Goal: Feedback & Contribution: Contribute content

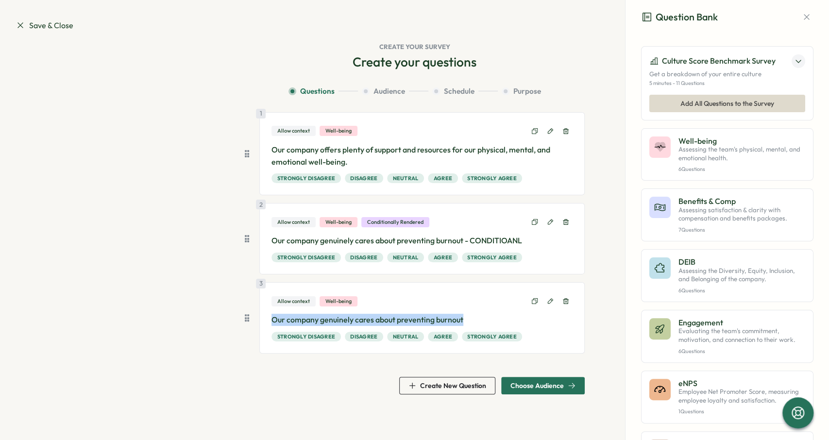
drag, startPoint x: 271, startPoint y: 320, endPoint x: 496, endPoint y: 321, distance: 225.0
click at [496, 321] on div "3 Allow context Well-being Our company genuinely cares about preventing burnout…" at bounding box center [422, 317] width 326 height 71
copy p "Our company genuinely cares about preventing burnout"
click at [452, 384] on span "Create New Question" at bounding box center [453, 385] width 66 height 7
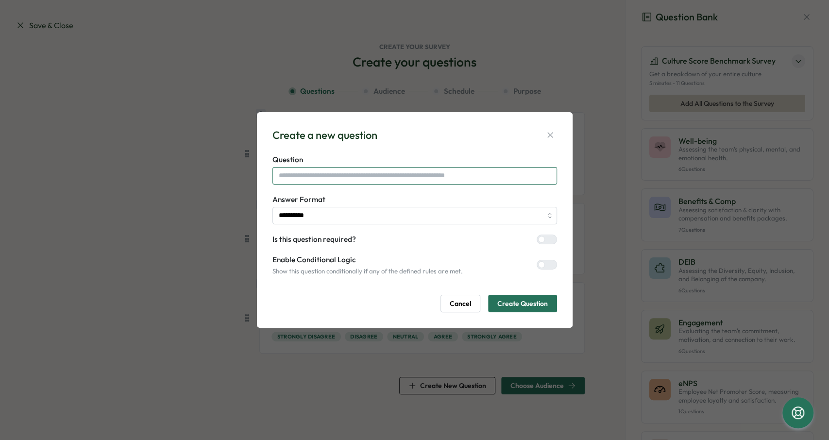
click at [414, 175] on input "text" at bounding box center [415, 175] width 285 height 17
paste input "**********"
type input "**********"
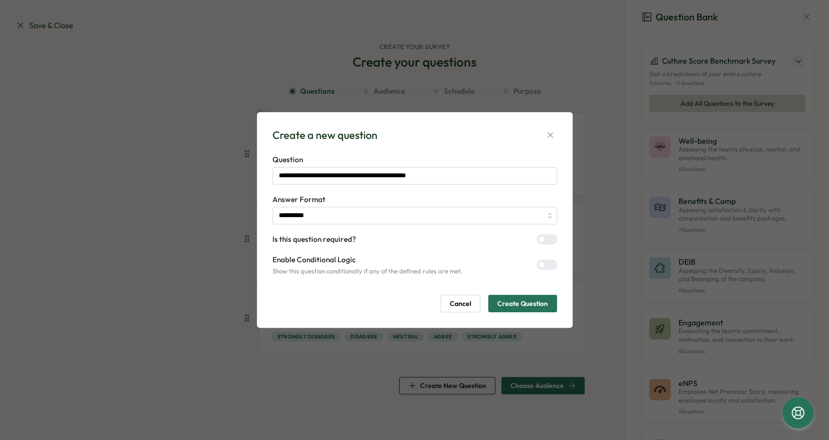
click at [527, 301] on span "Create Question" at bounding box center [523, 303] width 51 height 17
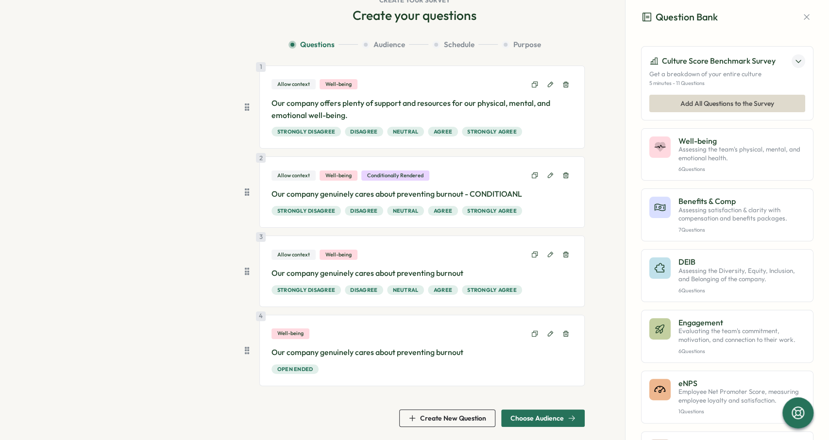
scroll to position [47, 0]
click at [536, 414] on span "Choose Audience" at bounding box center [537, 417] width 53 height 7
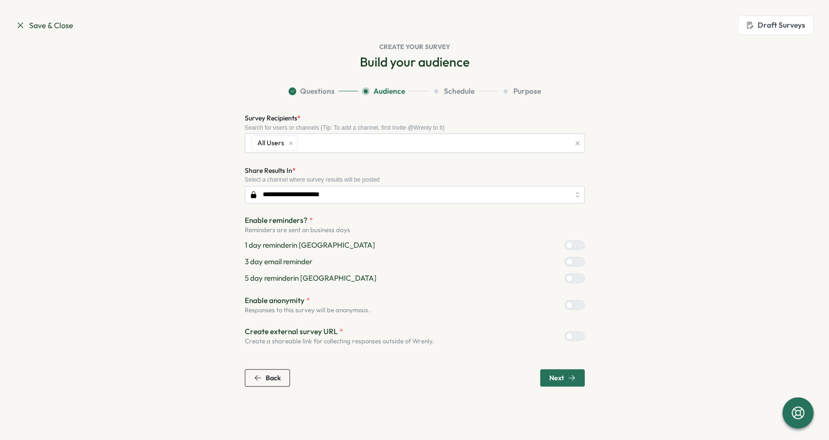
click at [281, 374] on button "Back" at bounding box center [267, 377] width 45 height 17
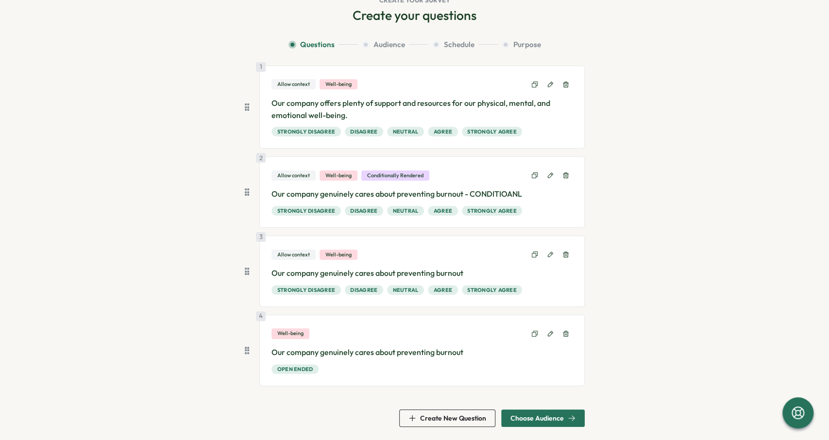
scroll to position [47, 0]
click at [383, 350] on p "Our company genuinely cares about preventing burnout" at bounding box center [422, 352] width 301 height 12
click at [383, 349] on p "Our company genuinely cares about preventing burnout" at bounding box center [422, 352] width 301 height 12
click at [478, 342] on div "4 Well-being Our company genuinely cares about preventing burnout Open ended" at bounding box center [422, 349] width 326 height 71
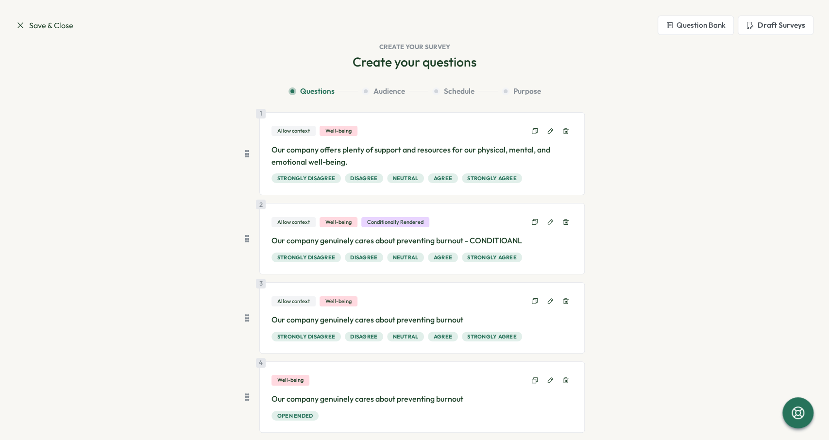
scroll to position [0, 0]
